Goal: Task Accomplishment & Management: Use online tool/utility

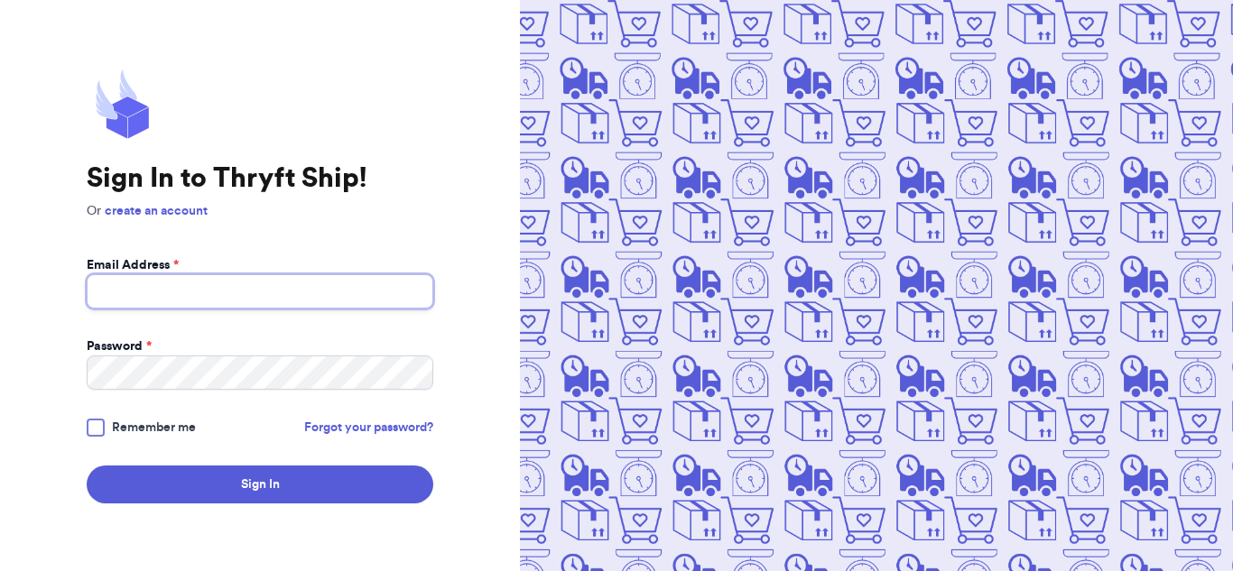
click at [274, 290] on input "Email Address *" at bounding box center [260, 291] width 347 height 34
type input "mtrujillo435@mycod.us"
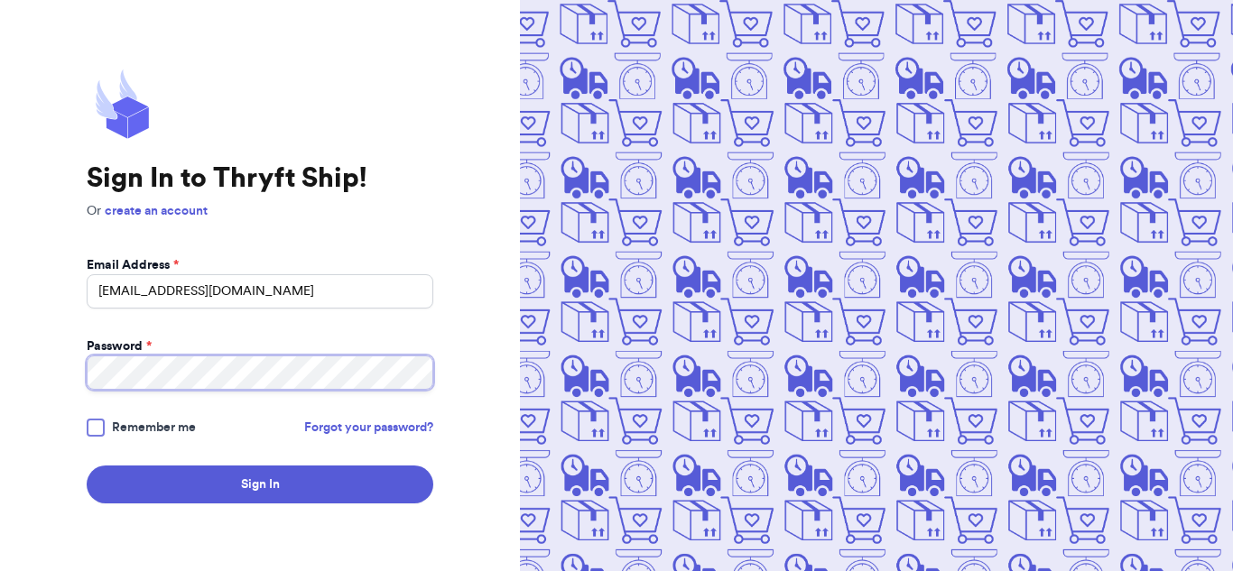
click at [87, 466] on button "Sign In" at bounding box center [260, 485] width 347 height 38
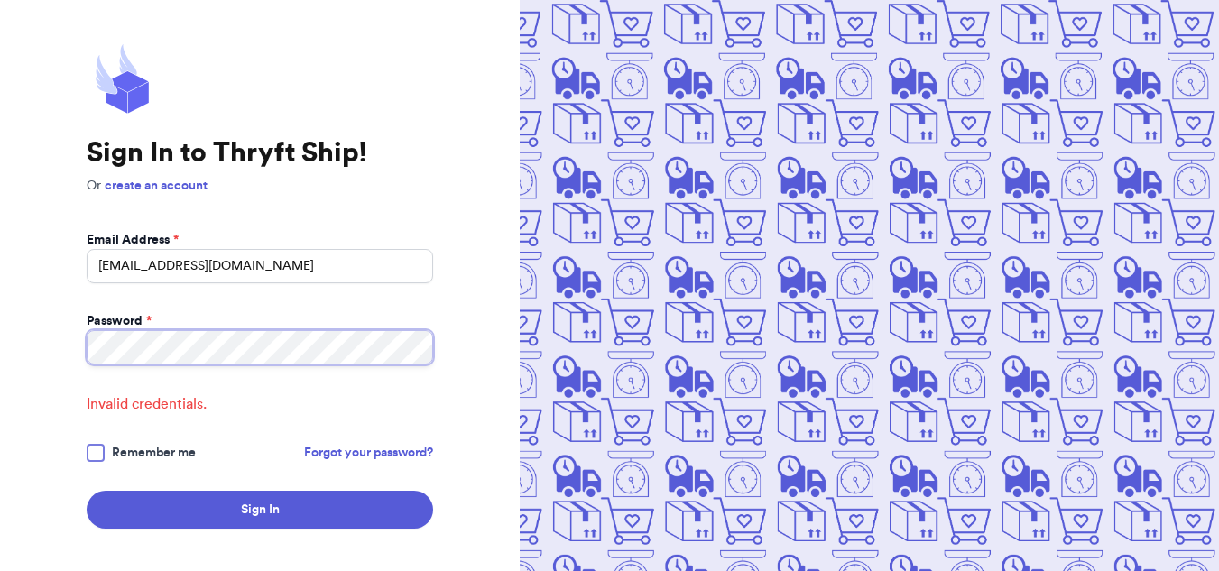
click at [23, 356] on div "Sign In to Thryft Ship! Or create an account Email Address * mtrujillo435@mycod…" at bounding box center [260, 286] width 520 height 572
click at [87, 491] on button "Sign In" at bounding box center [260, 510] width 347 height 38
click at [0, 361] on div "Sign In to Thryft Ship! Or create an account Email Address * mtrujillo435@mycod…" at bounding box center [260, 286] width 520 height 572
click at [87, 491] on button "Sign In" at bounding box center [260, 510] width 347 height 38
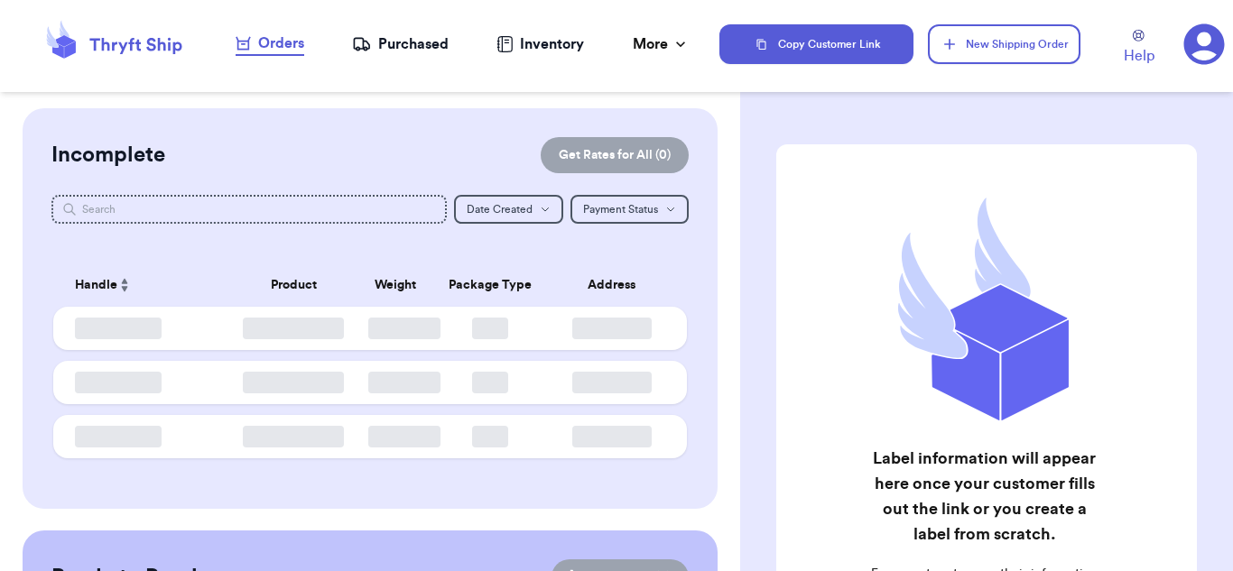
checkbox input "false"
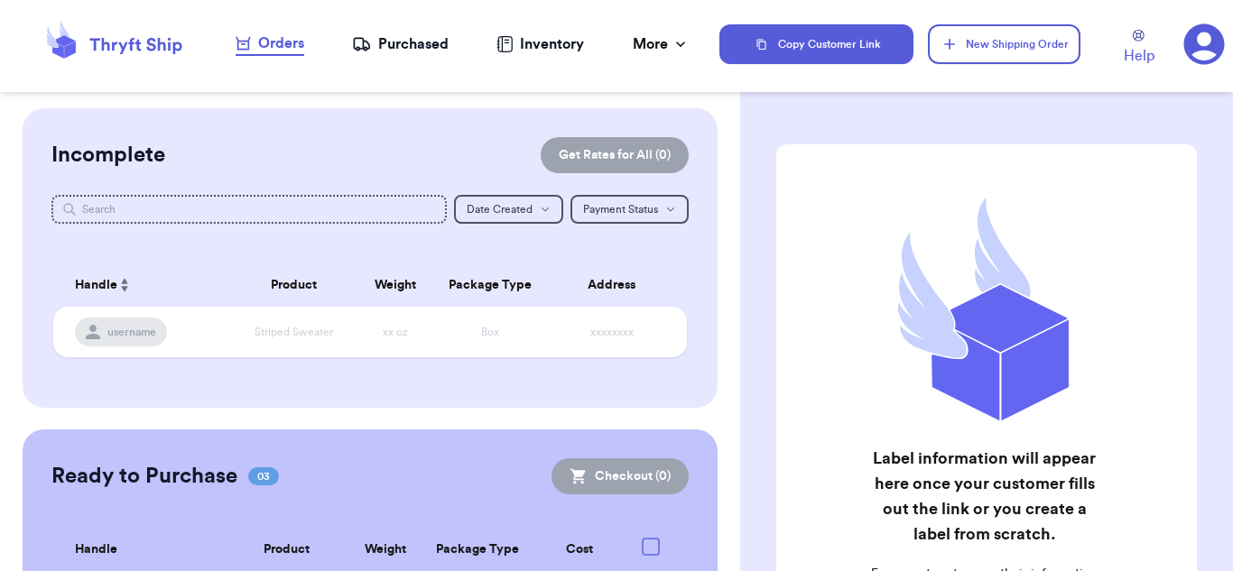
click at [387, 58] on nav "Orders Purchased Inventory More Stats Completed Orders" at bounding box center [463, 44] width 514 height 60
click at [389, 30] on nav "Orders Purchased Inventory More Stats Completed Orders" at bounding box center [463, 44] width 514 height 60
click at [380, 58] on nav "Orders Purchased Inventory More Stats Completed Orders" at bounding box center [463, 44] width 514 height 60
click at [392, 46] on div "Purchased" at bounding box center [400, 44] width 97 height 22
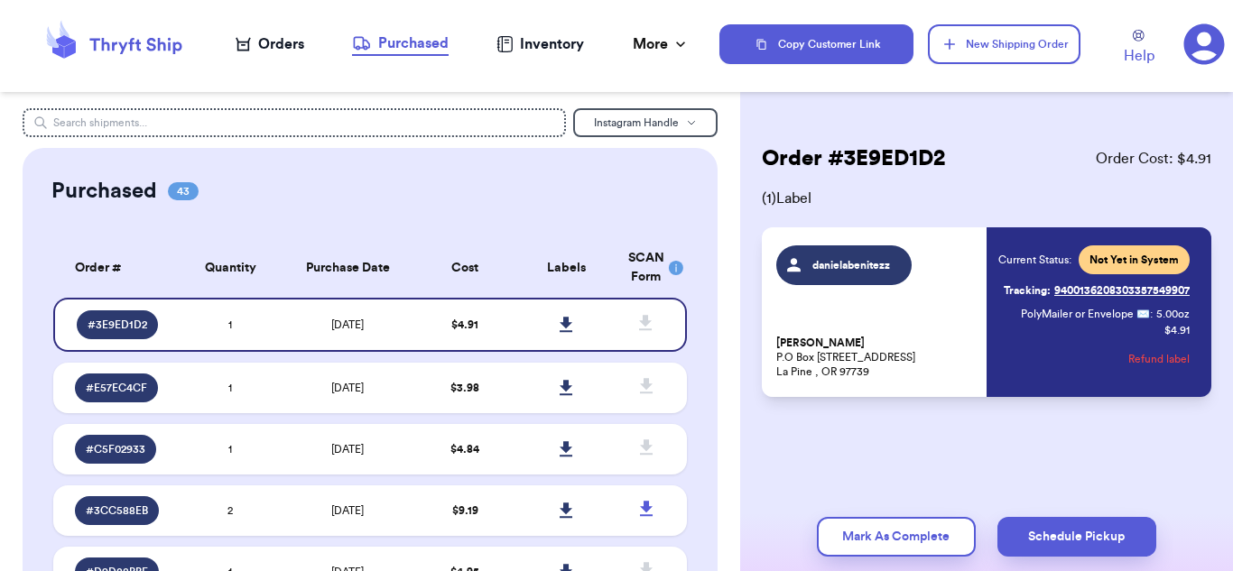
click at [869, 265] on span "danielabenitezz" at bounding box center [852, 265] width 86 height 14
click at [1139, 253] on span "Not Yet in System" at bounding box center [1133, 260] width 89 height 14
click at [957, 243] on div "danielabenitezz Daniela Benitez P.O Box 216 52669 Antler Lane La Pine , OR 9773…" at bounding box center [987, 312] width 450 height 170
click at [865, 267] on span "danielabenitezz" at bounding box center [852, 265] width 86 height 14
click at [928, 270] on div "danielabenitezz Daniela Benitez P.O Box 216 52669 Antler Lane La Pine , OR 97739" at bounding box center [875, 313] width 199 height 134
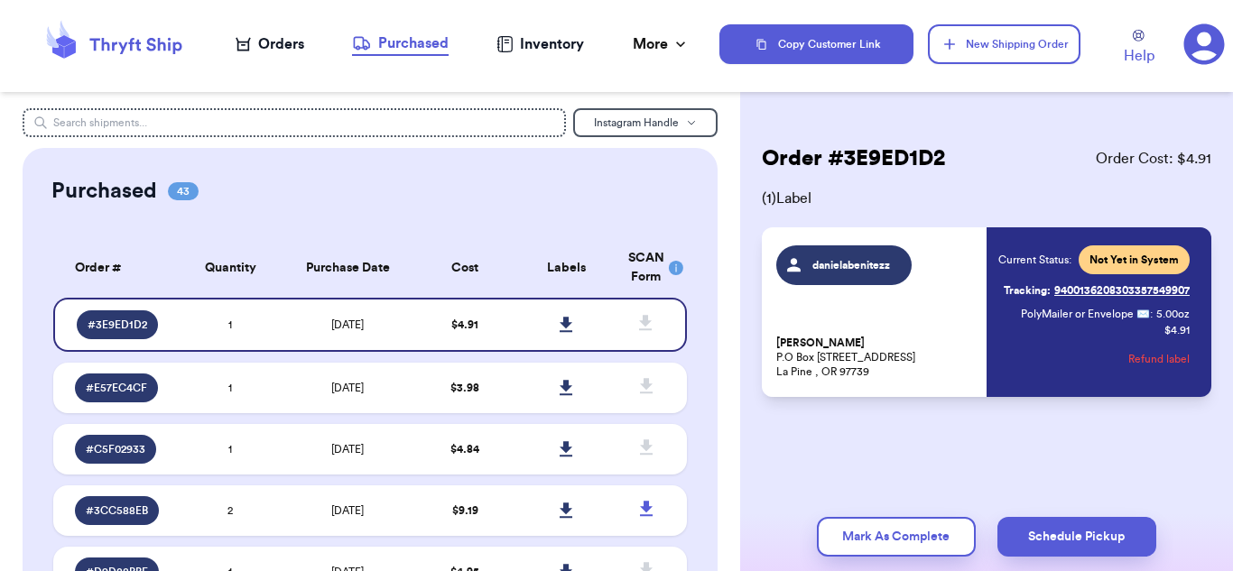
click at [1048, 311] on span "PolyMailer or Envelope ✉️" at bounding box center [1085, 314] width 129 height 11
click at [1140, 322] on div "Current Status: Not Yet in System Tracking: 9400136208303357549907 PolyMailer o…" at bounding box center [1093, 313] width 191 height 134
click at [1144, 359] on button "Refund label" at bounding box center [1158, 359] width 61 height 40
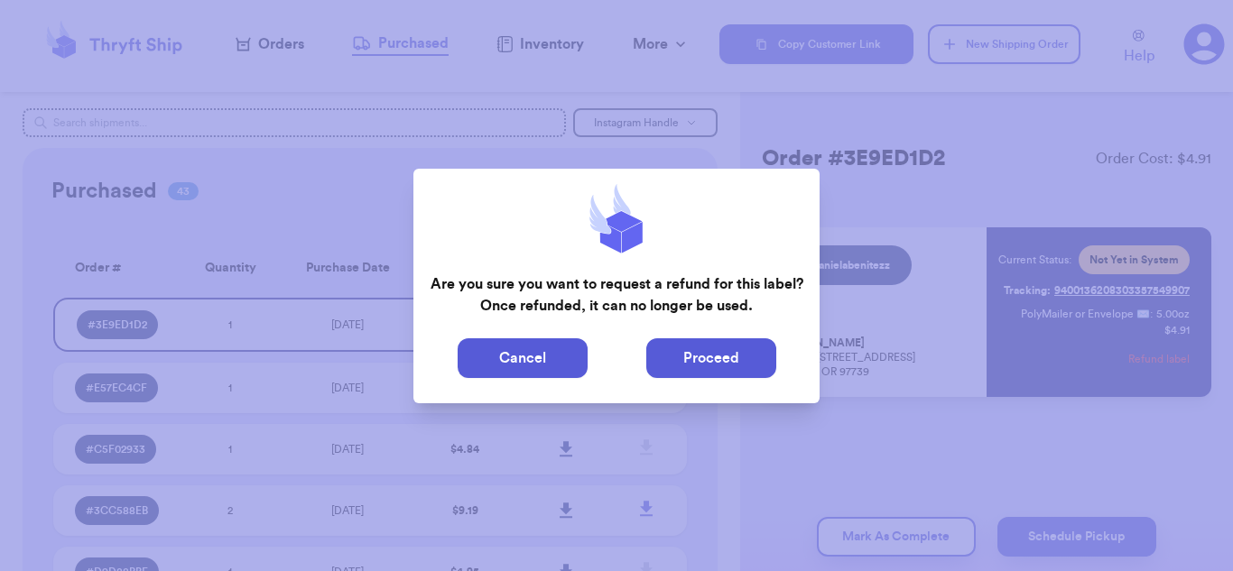
click at [671, 359] on button "Proceed" at bounding box center [711, 358] width 130 height 40
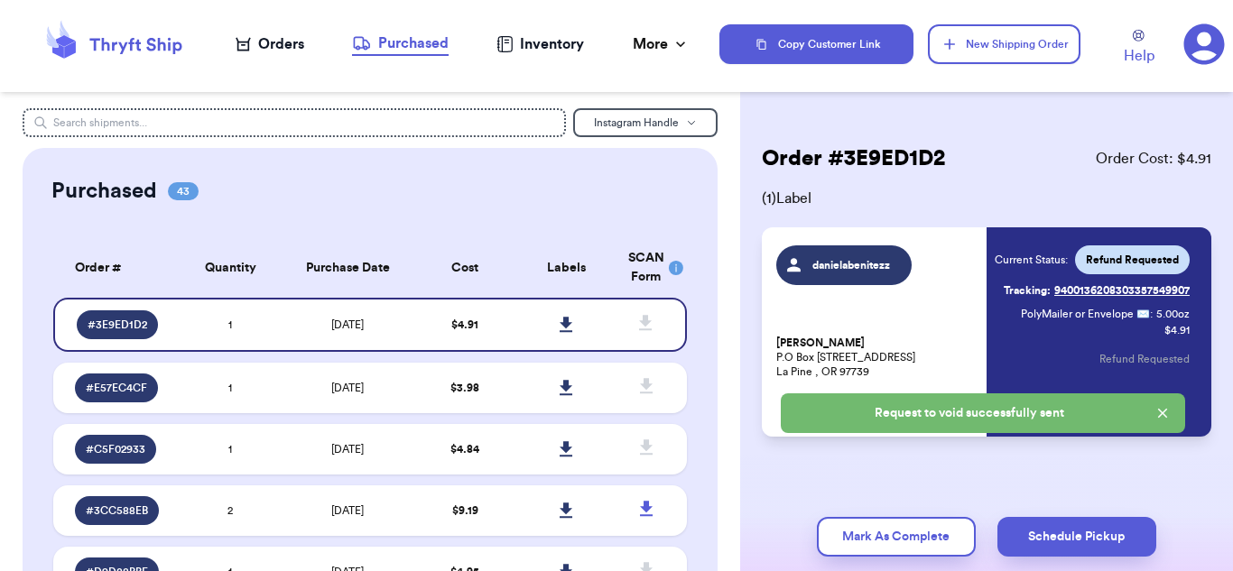
click at [1012, 177] on div "Order # 3E9ED1D2 Order Cost: $ 4.91 ( 1 ) Label danielabenitezz Daniela Benitez…" at bounding box center [987, 290] width 450 height 292
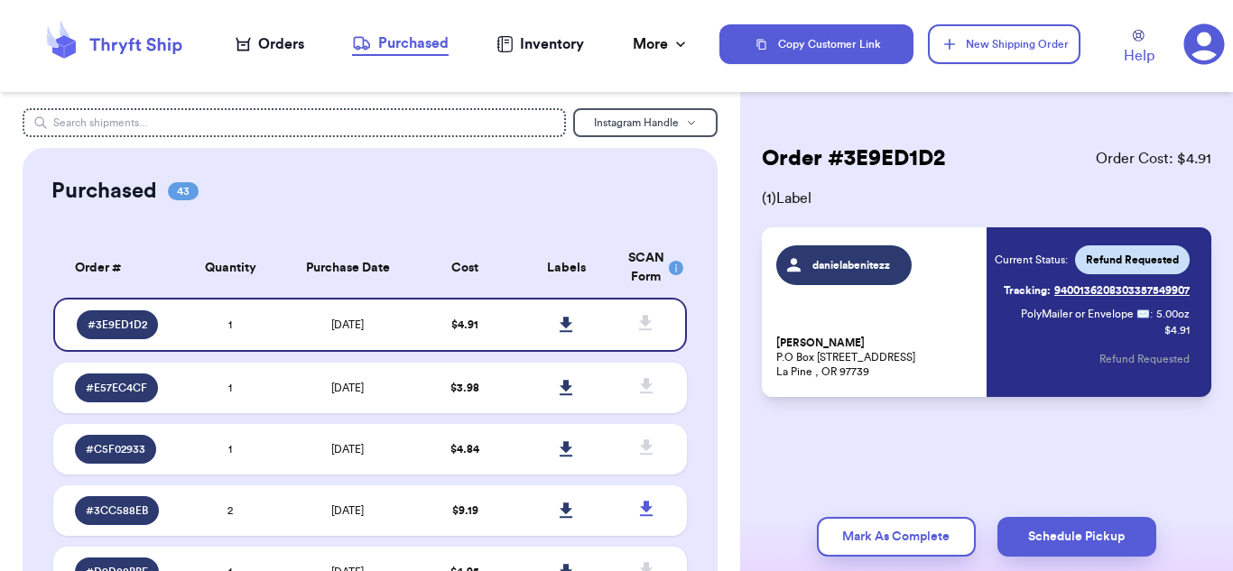
click at [844, 259] on span "danielabenitezz" at bounding box center [852, 265] width 86 height 14
click at [970, 49] on button "New Shipping Order" at bounding box center [1004, 44] width 152 height 40
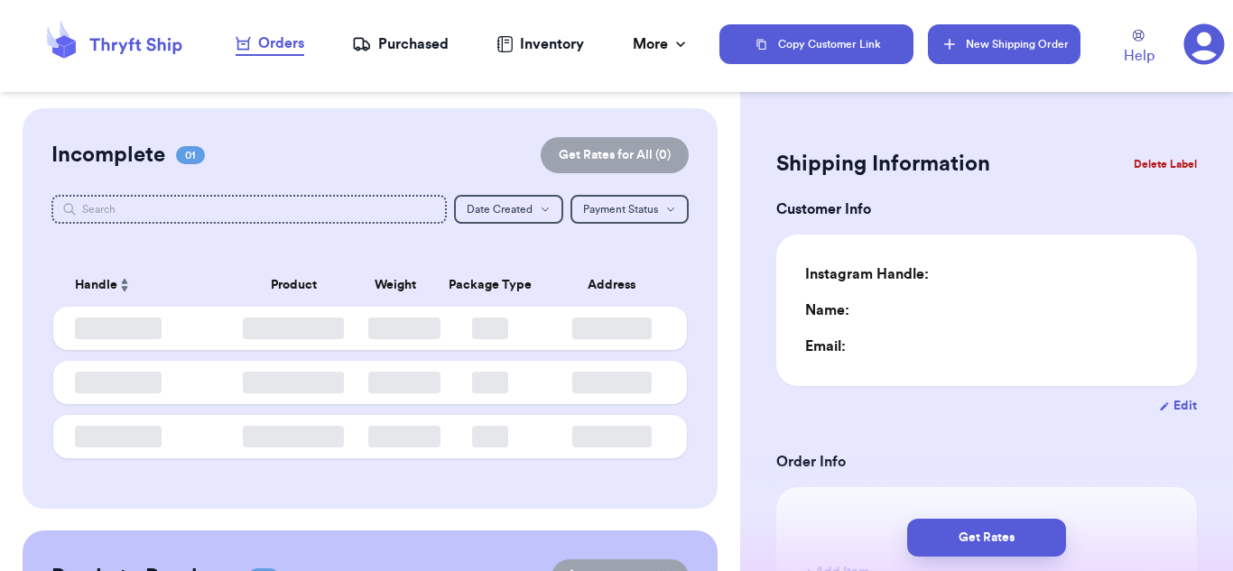
type input "0"
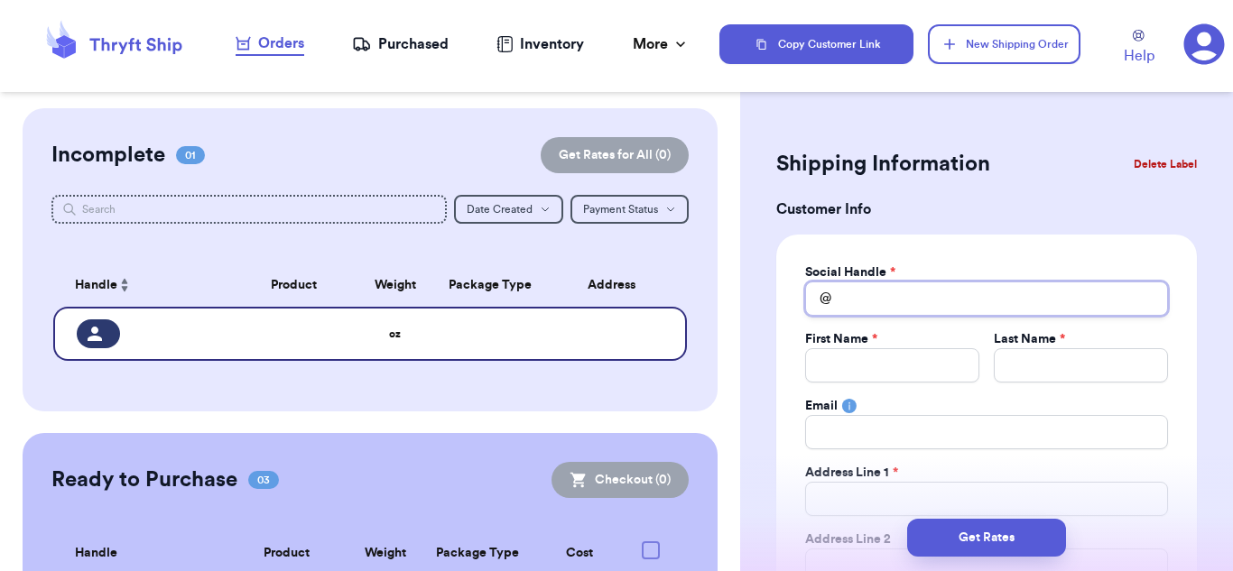
click at [935, 283] on input "Total Amount Paid" at bounding box center [986, 299] width 363 height 34
type input "d"
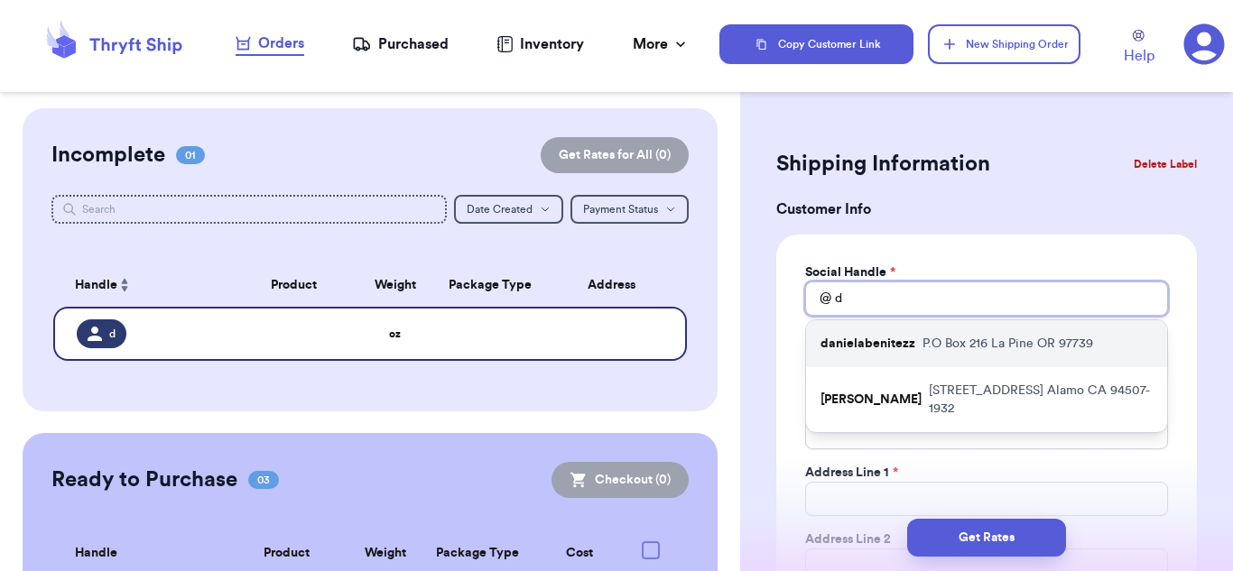
type input "d"
click at [951, 331] on div "danielabenitezz P.O Box 216 La Pine OR 97739" at bounding box center [986, 343] width 361 height 47
type input "danielabenitezz"
type input "[PERSON_NAME]"
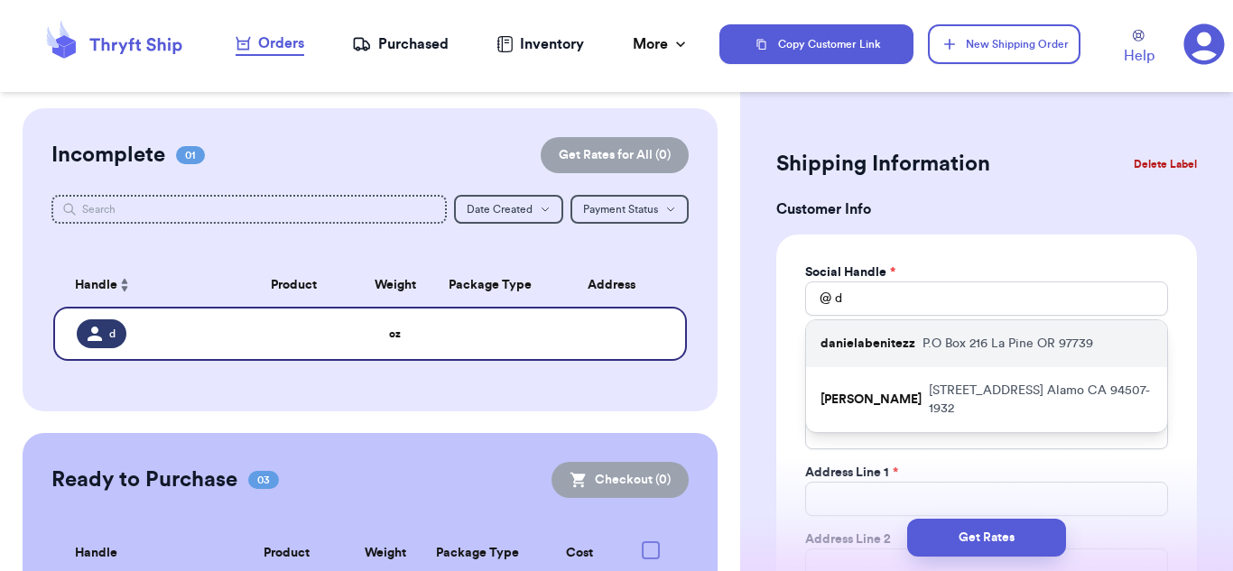
type input "[EMAIL_ADDRESS][DOMAIN_NAME]"
type input "P.O Box 216"
type input "52669 Antler Lane"
type input "La Pine"
select select "OR"
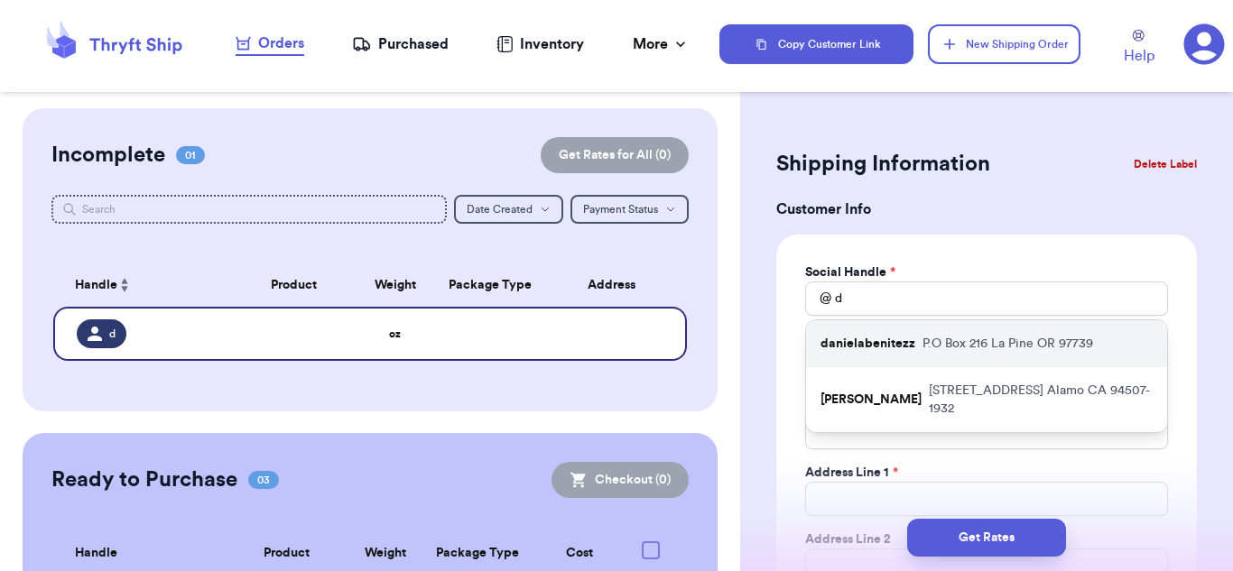
type input "97739"
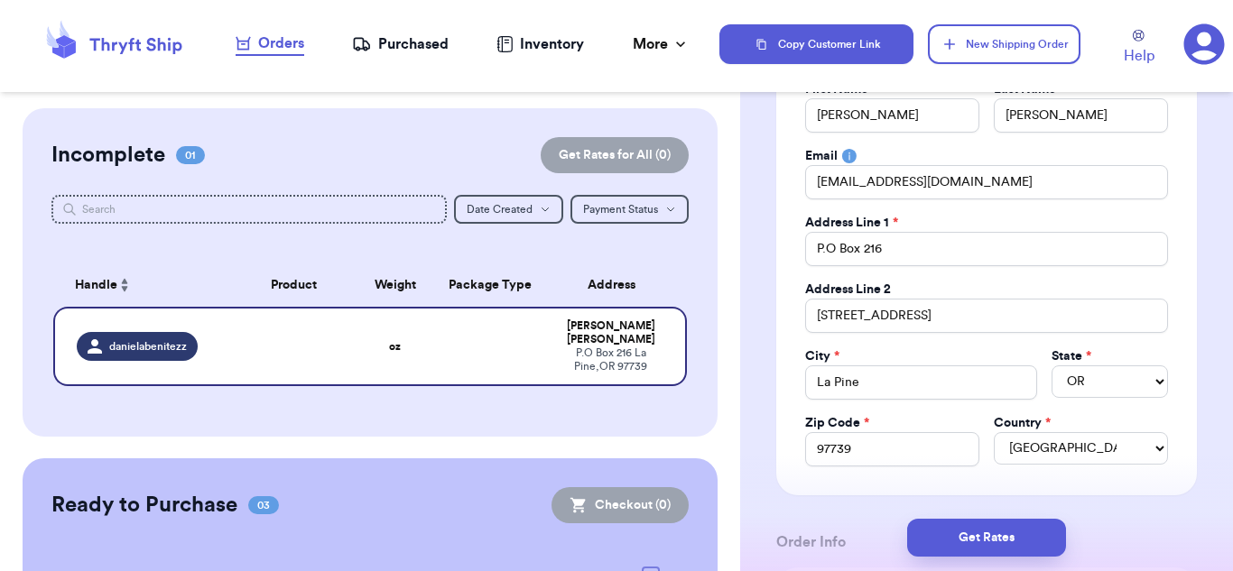
scroll to position [262, 0]
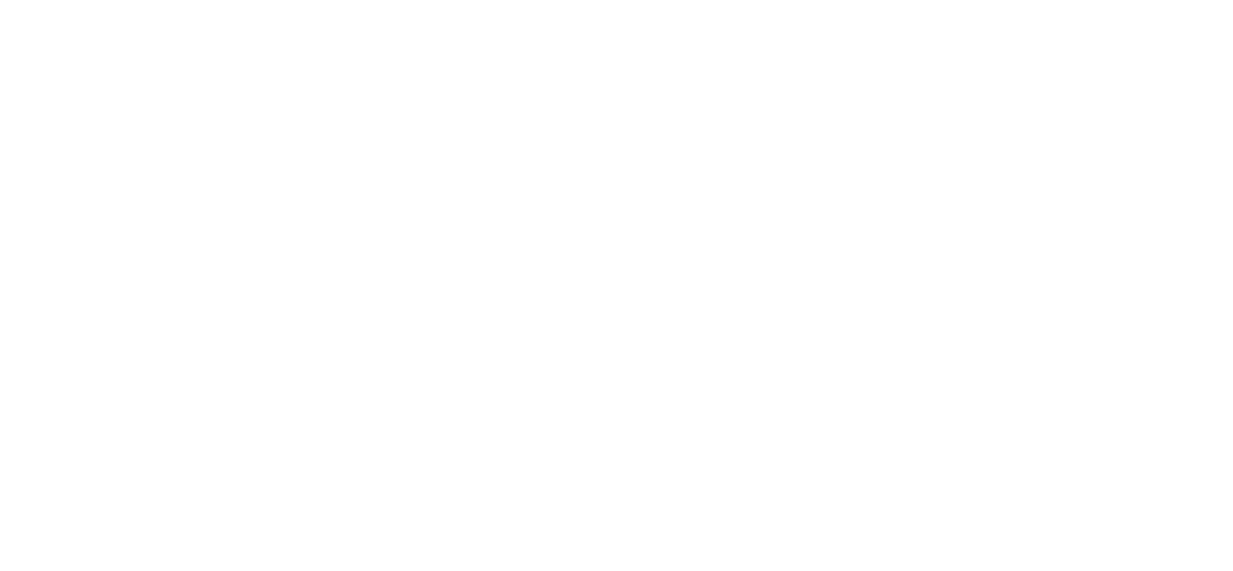
click at [254, 304] on body at bounding box center [616, 285] width 1233 height 571
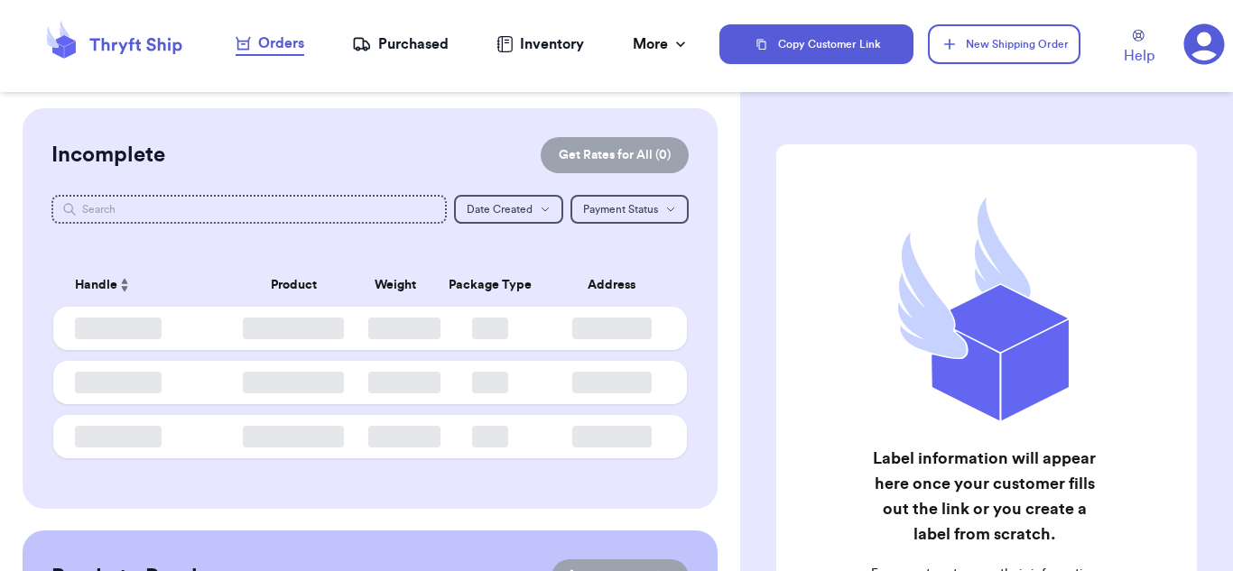
checkbox input "false"
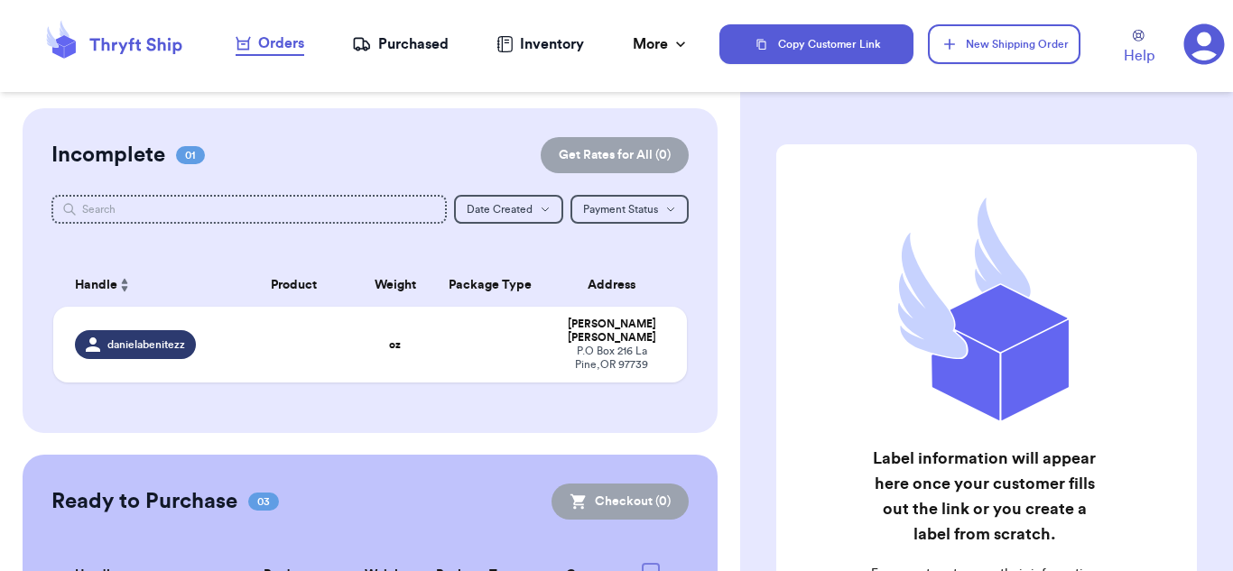
scroll to position [181, 0]
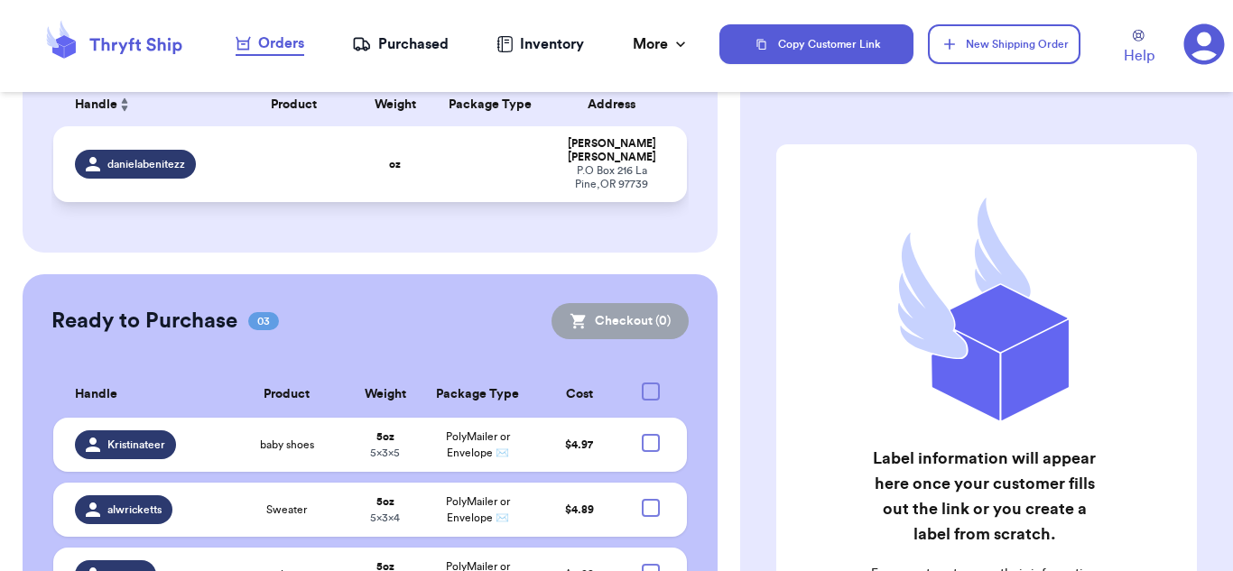
click at [373, 169] on td "oz" at bounding box center [395, 164] width 76 height 76
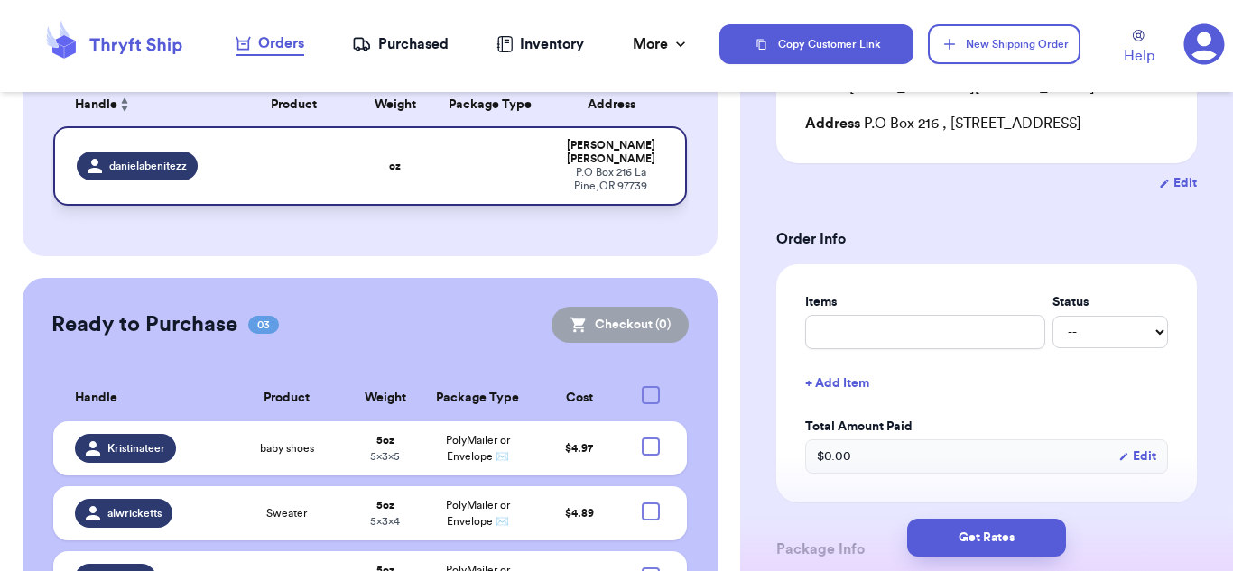
scroll to position [271, 0]
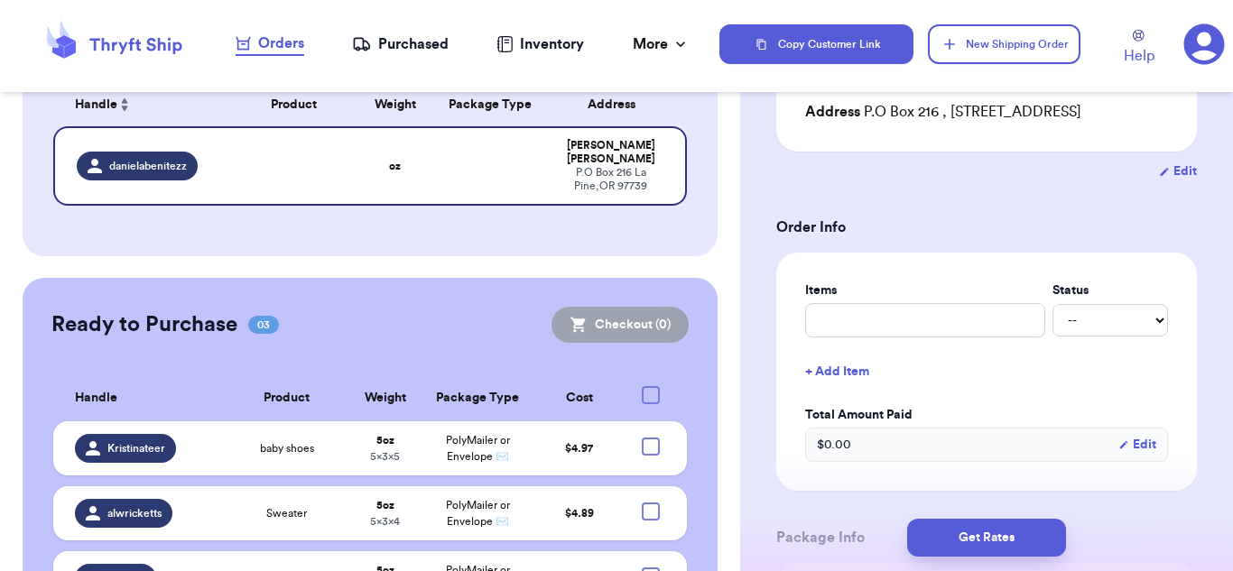
click at [406, 54] on div "Purchased" at bounding box center [400, 44] width 97 height 22
